Goal: Find specific page/section: Find specific page/section

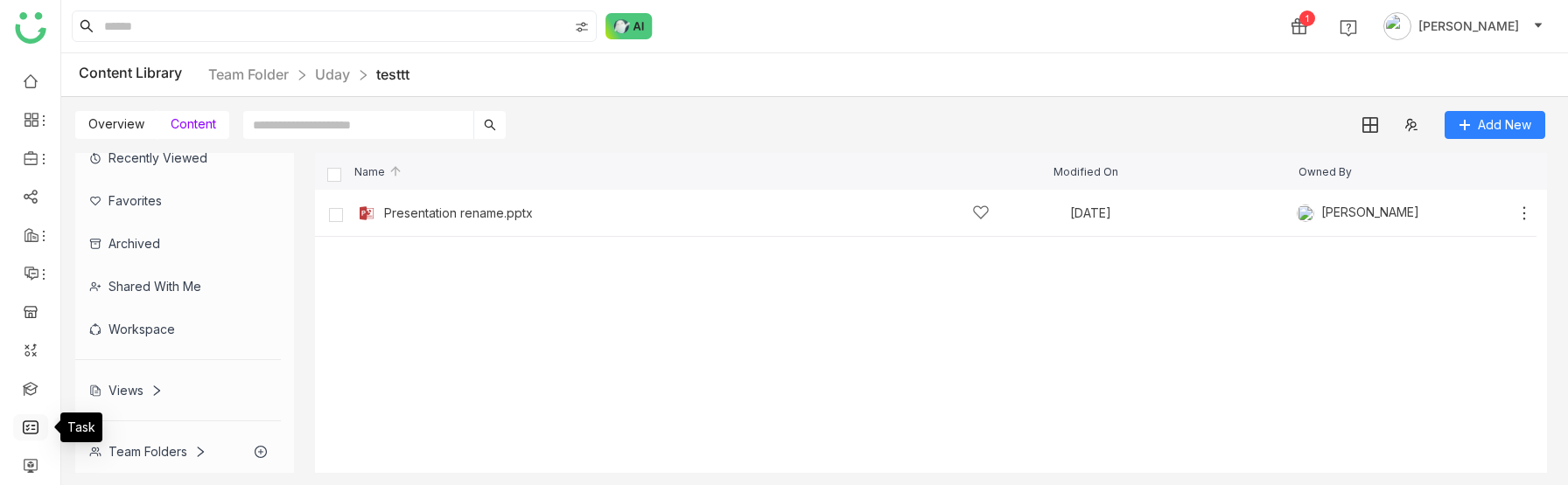
scroll to position [122, 0]
click at [29, 417] on link at bounding box center [30, 420] width 16 height 15
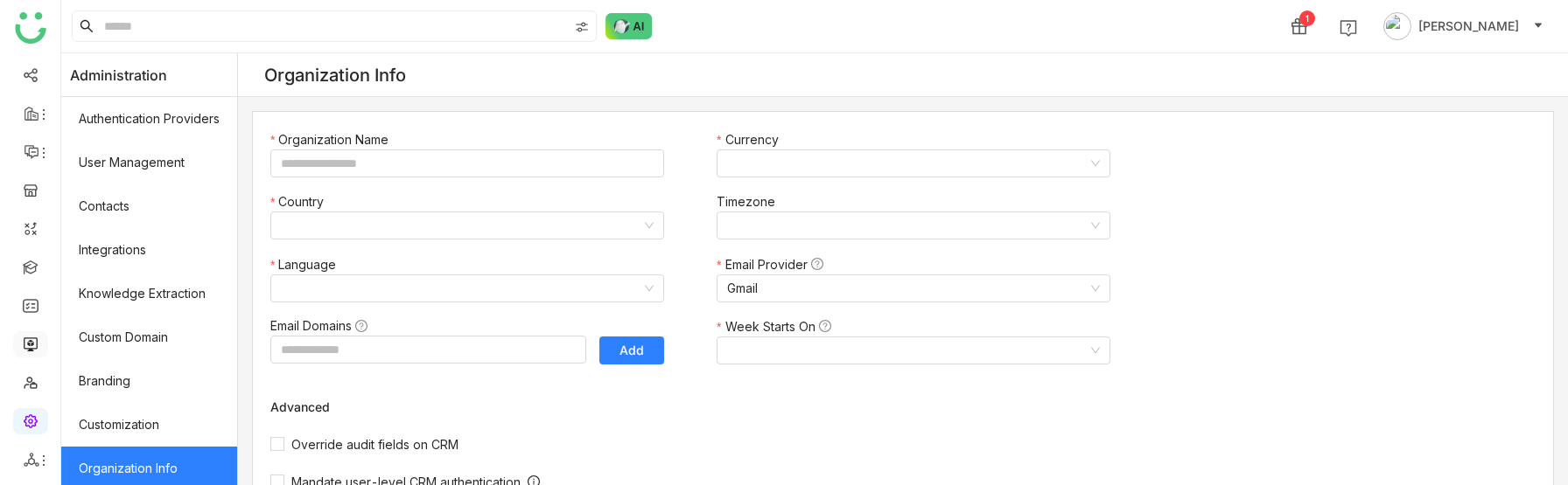
type input "*******"
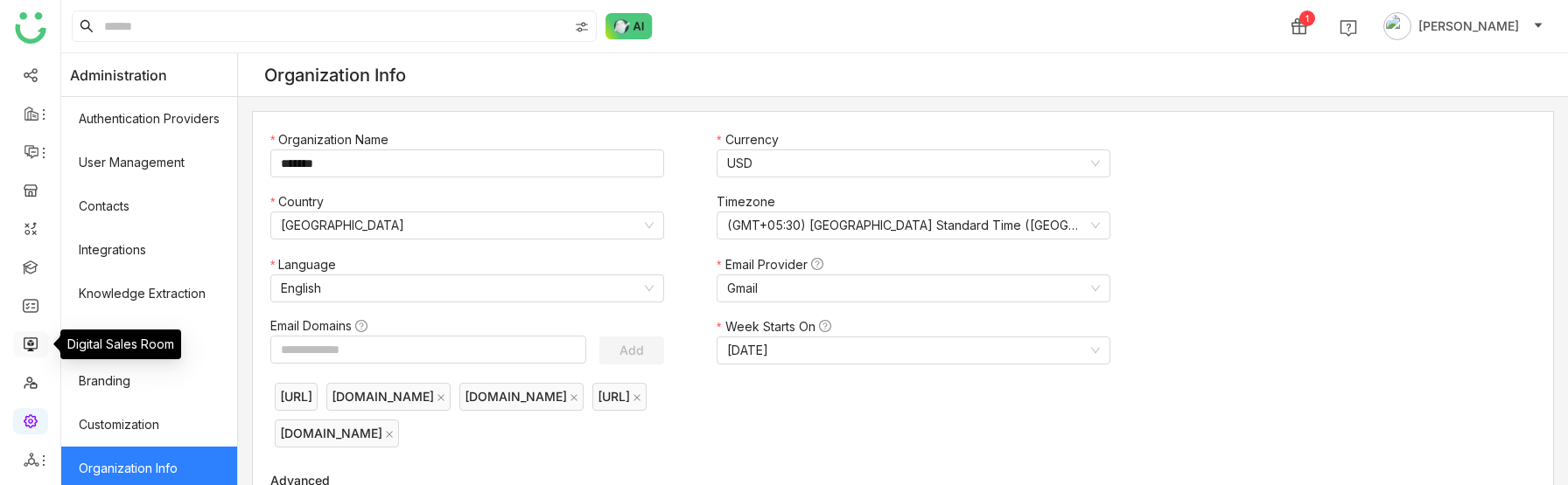
click at [29, 345] on link at bounding box center [30, 343] width 16 height 15
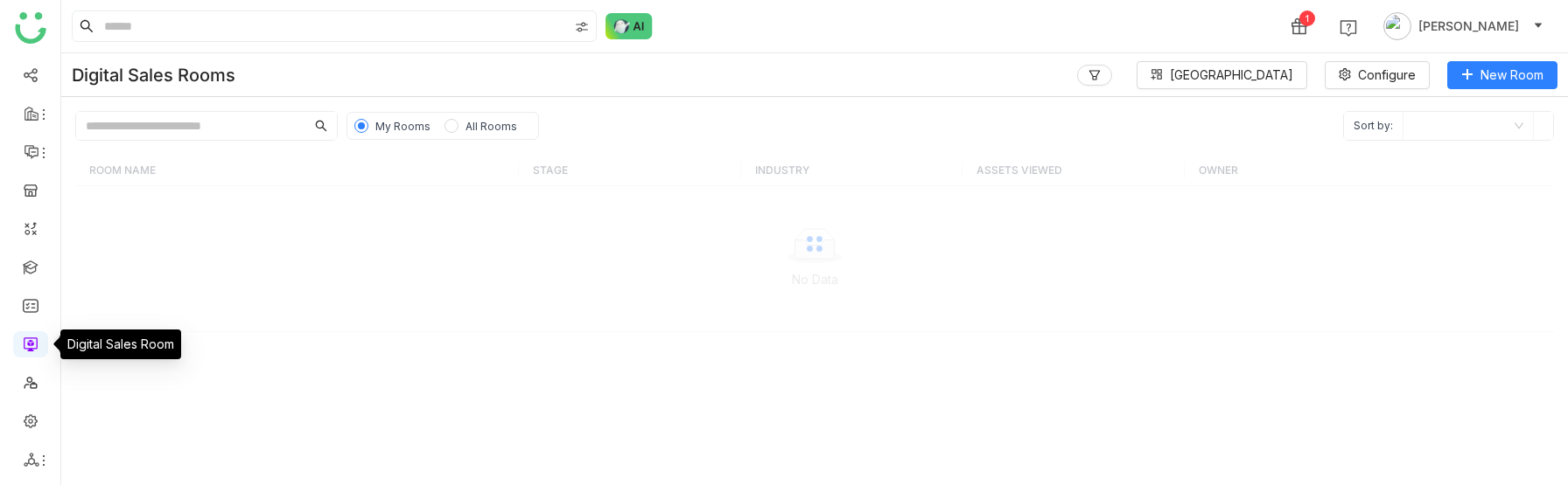
click at [23, 347] on link at bounding box center [30, 343] width 16 height 15
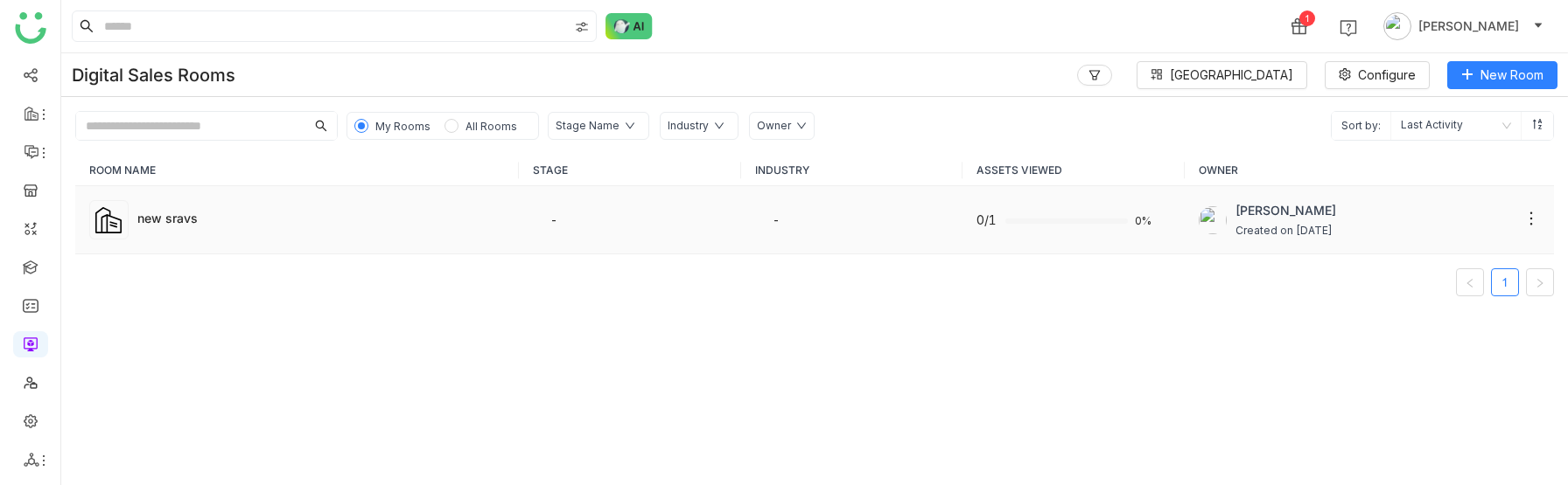
click at [266, 246] on td "new sravs" at bounding box center [297, 220] width 444 height 68
